Goal: Find contact information: Find contact information

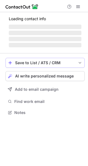
scroll to position [107, 88]
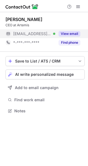
click at [75, 33] on button "View email" at bounding box center [70, 34] width 22 height 6
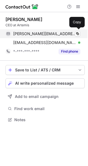
scroll to position [116, 88]
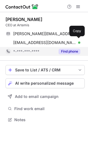
scroll to position [116, 88]
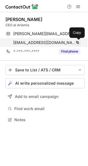
click at [77, 44] on span at bounding box center [78, 42] width 4 height 4
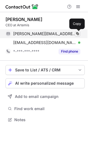
click at [79, 35] on span at bounding box center [78, 33] width 4 height 4
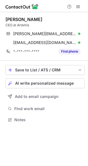
scroll to position [116, 88]
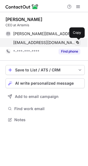
click at [78, 42] on span at bounding box center [78, 42] width 4 height 4
click at [78, 43] on span at bounding box center [78, 42] width 4 height 4
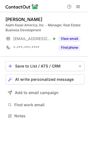
scroll to position [112, 88]
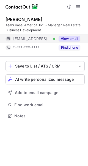
click at [68, 39] on button "View email" at bounding box center [70, 39] width 22 height 6
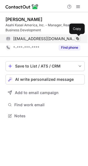
click at [78, 39] on span at bounding box center [78, 38] width 4 height 4
